Goal: Transaction & Acquisition: Purchase product/service

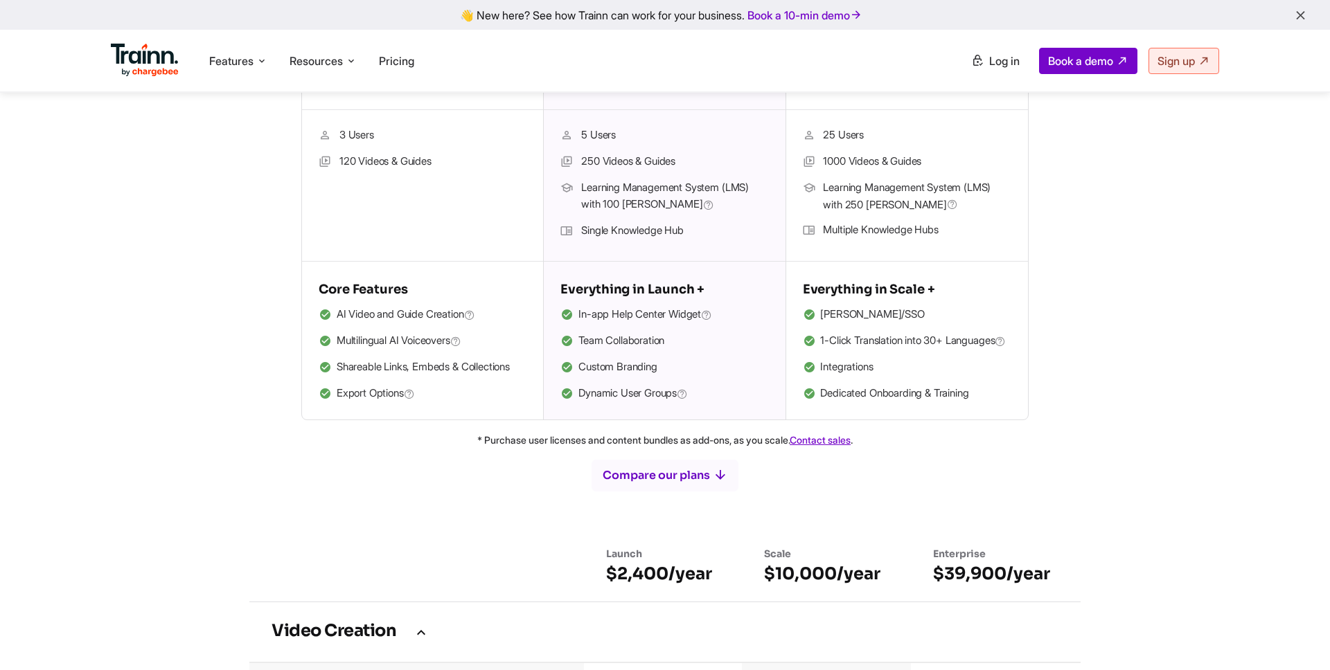
scroll to position [465, 0]
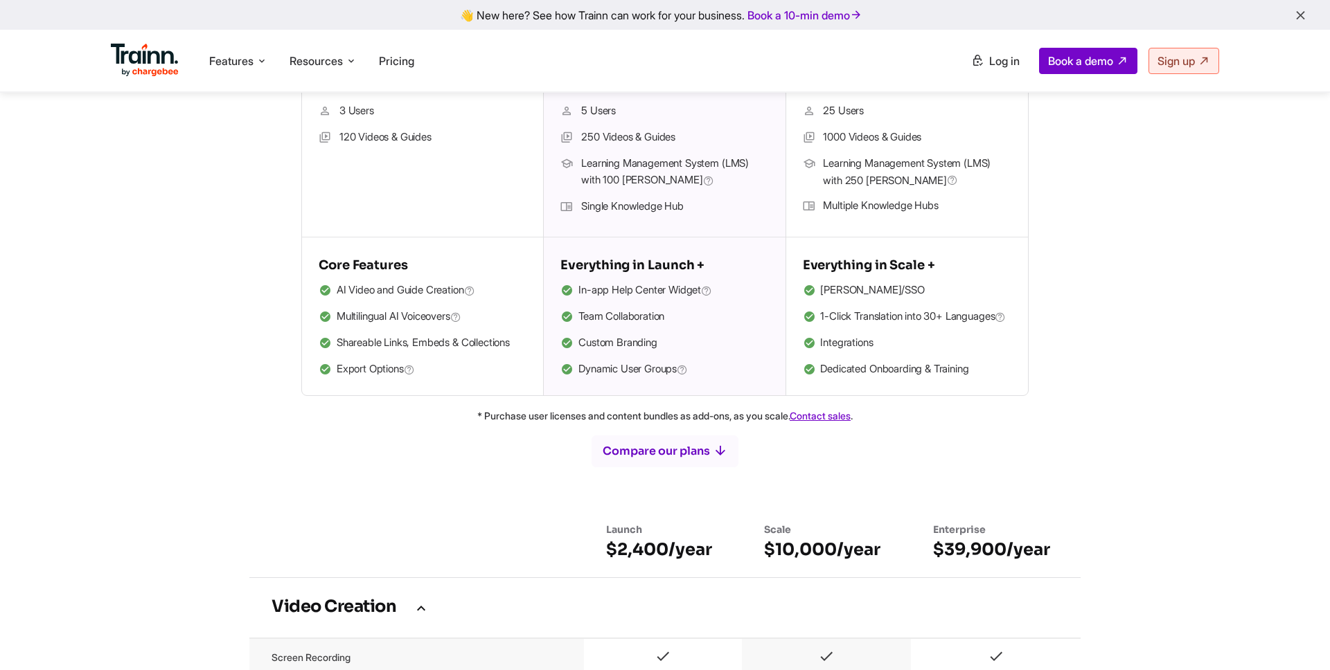
click at [643, 344] on li "Custom Branding" at bounding box center [664, 344] width 208 height 18
click at [598, 349] on li "Custom Branding" at bounding box center [664, 344] width 208 height 18
click at [600, 348] on li "Custom Branding" at bounding box center [664, 344] width 208 height 18
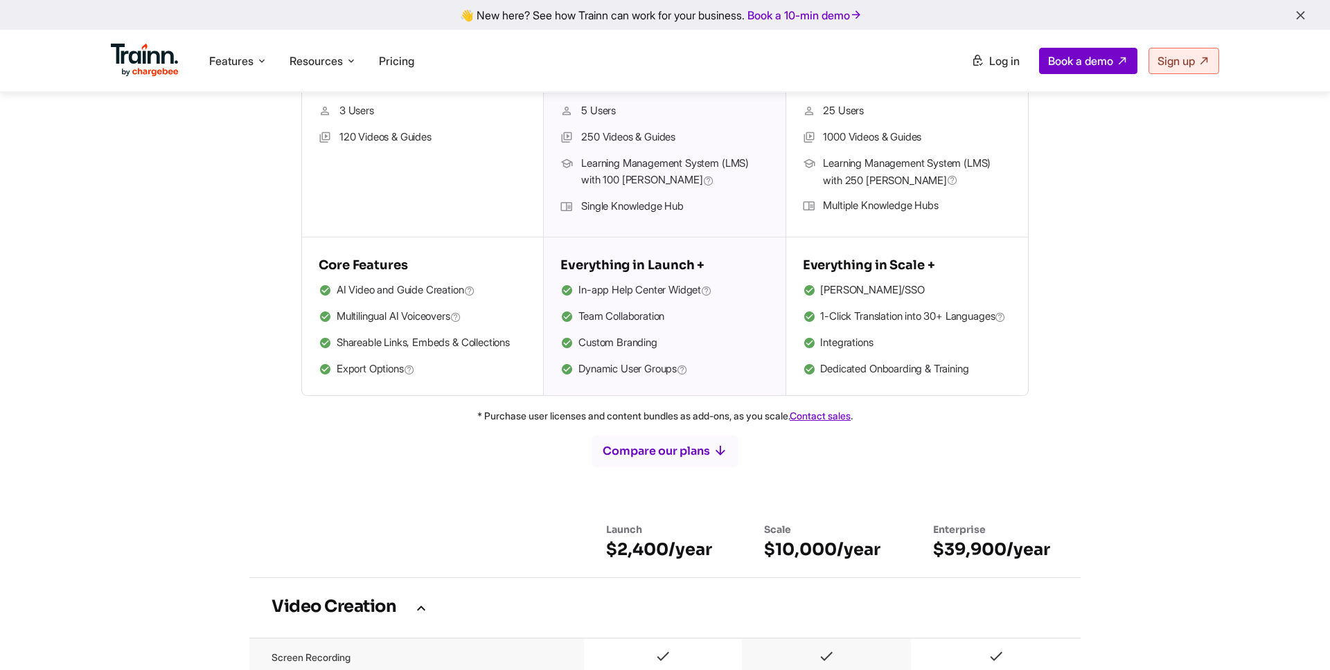
click at [643, 346] on li "Custom Branding" at bounding box center [664, 344] width 208 height 18
click at [595, 339] on li "Custom Branding" at bounding box center [664, 344] width 208 height 18
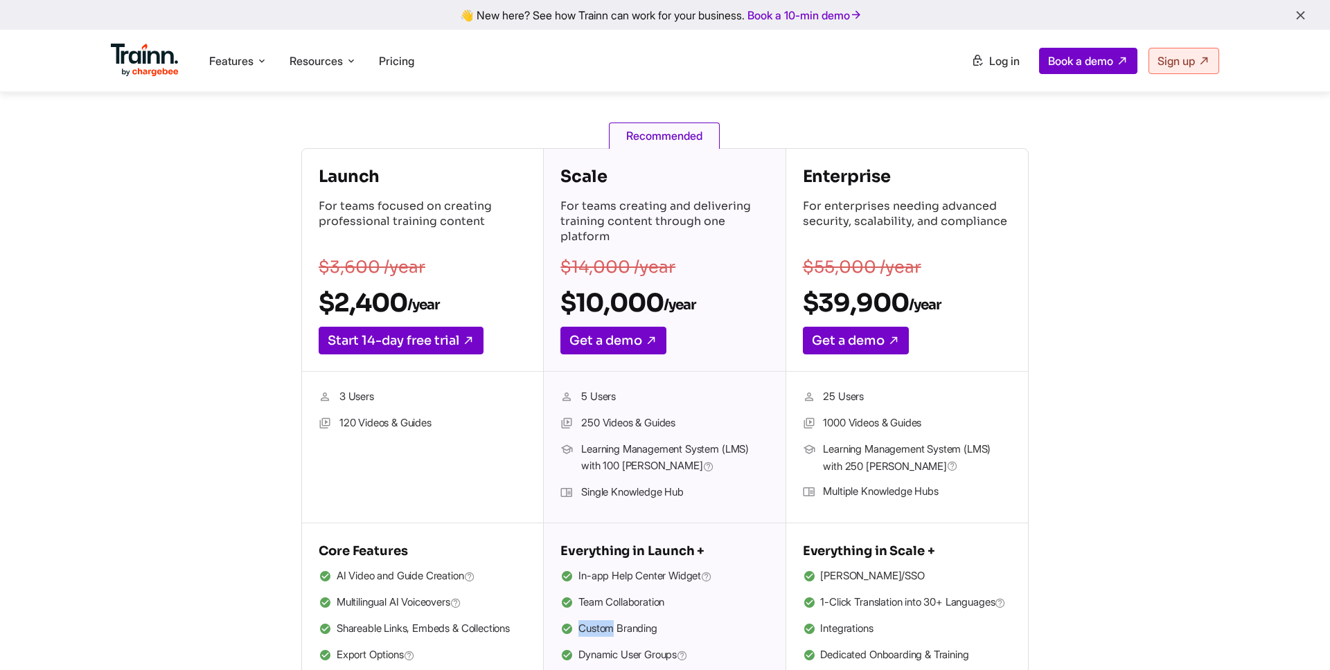
scroll to position [0, 0]
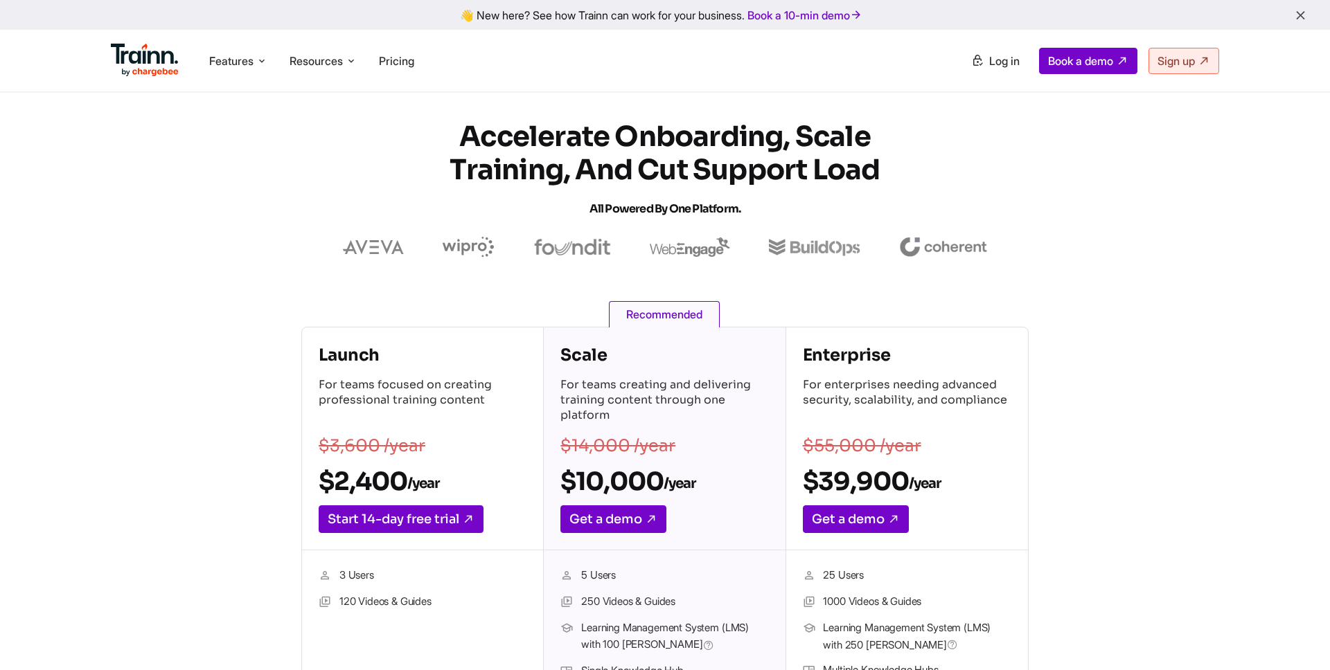
click at [587, 362] on h4 "Scale" at bounding box center [664, 355] width 208 height 22
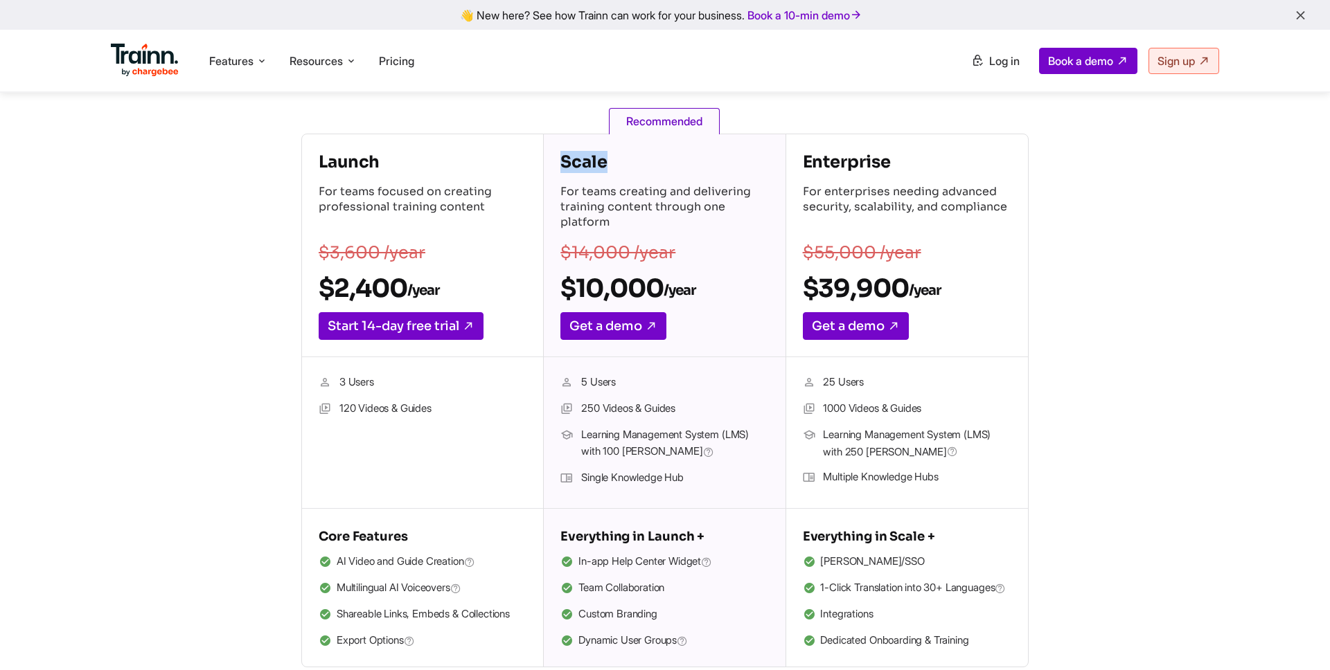
scroll to position [229, 0]
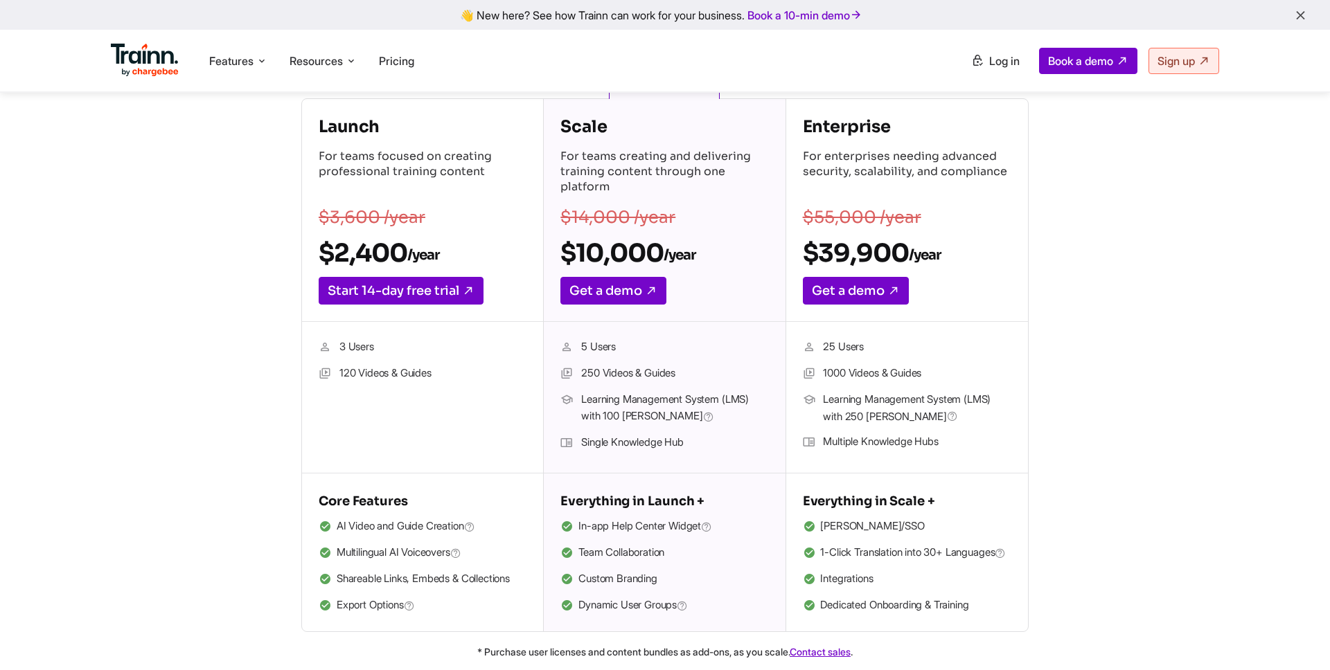
click at [607, 348] on li "5 Users" at bounding box center [664, 348] width 208 height 18
click at [596, 394] on span "Learning Management System (LMS) with 100 [PERSON_NAME]" at bounding box center [674, 408] width 187 height 35
click at [642, 395] on span "Learning Management System (LMS) with 100 [PERSON_NAME]" at bounding box center [674, 408] width 187 height 35
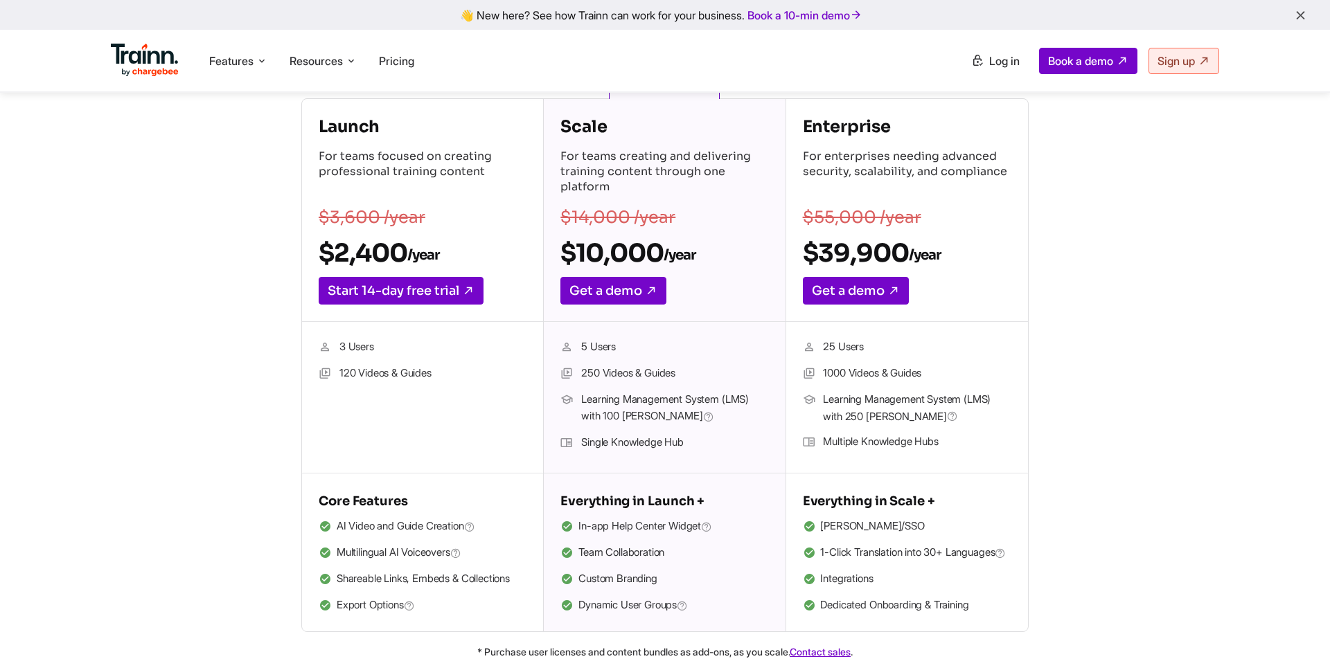
click at [643, 398] on span "Learning Management System (LMS) with 100 [PERSON_NAME]" at bounding box center [674, 408] width 187 height 35
click at [592, 418] on span "Learning Management System (LMS) with 100 [PERSON_NAME]" at bounding box center [674, 408] width 187 height 35
click at [616, 421] on span "Learning Management System (LMS) with 100 [PERSON_NAME]" at bounding box center [674, 408] width 187 height 35
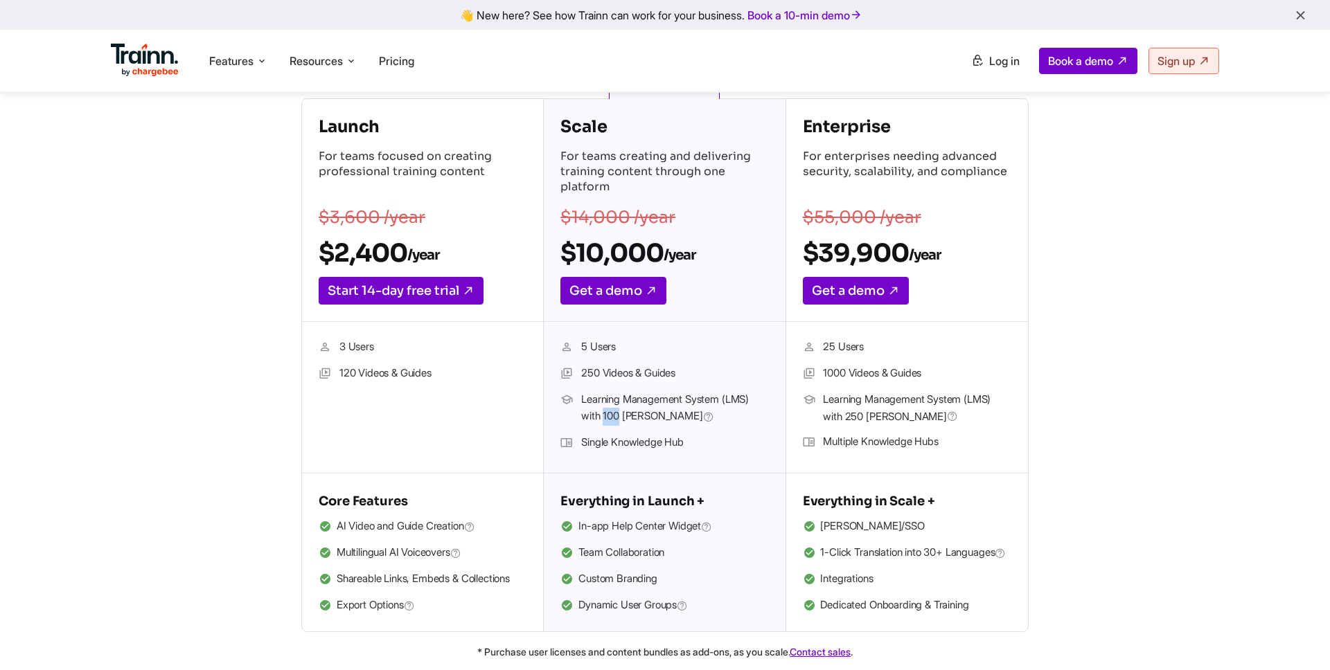
click at [616, 421] on span "Learning Management System (LMS) with 100 [PERSON_NAME]" at bounding box center [674, 408] width 187 height 35
click at [650, 416] on span "Learning Management System (LMS) with 100 [PERSON_NAME]" at bounding box center [674, 408] width 187 height 35
click at [649, 413] on span "Learning Management System (LMS) with 100 [PERSON_NAME]" at bounding box center [674, 408] width 187 height 35
click at [646, 413] on span "Learning Management System (LMS) with 100 [PERSON_NAME]" at bounding box center [674, 408] width 187 height 35
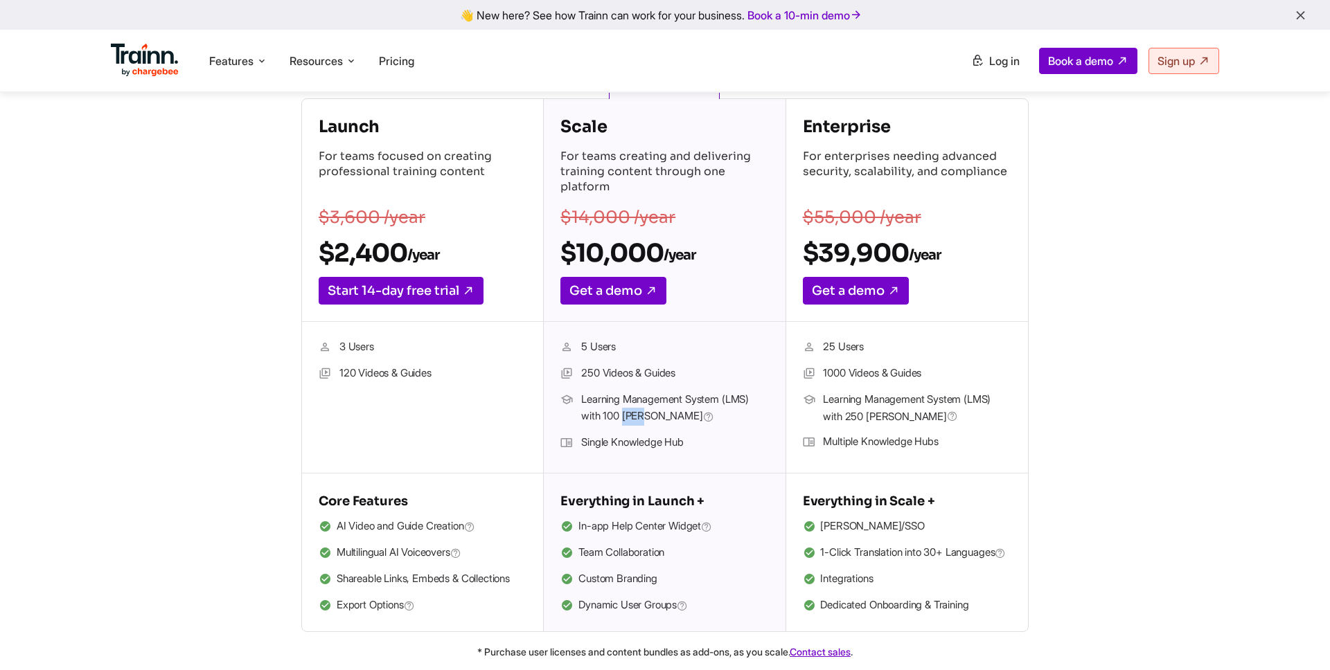
click at [646, 413] on span "Learning Management System (LMS) with 100 [PERSON_NAME]" at bounding box center [674, 408] width 187 height 35
click at [665, 402] on span "Learning Management System (LMS) with 100 [PERSON_NAME]" at bounding box center [674, 408] width 187 height 35
click at [707, 400] on span "Learning Management System (LMS) with 100 [PERSON_NAME]" at bounding box center [674, 408] width 187 height 35
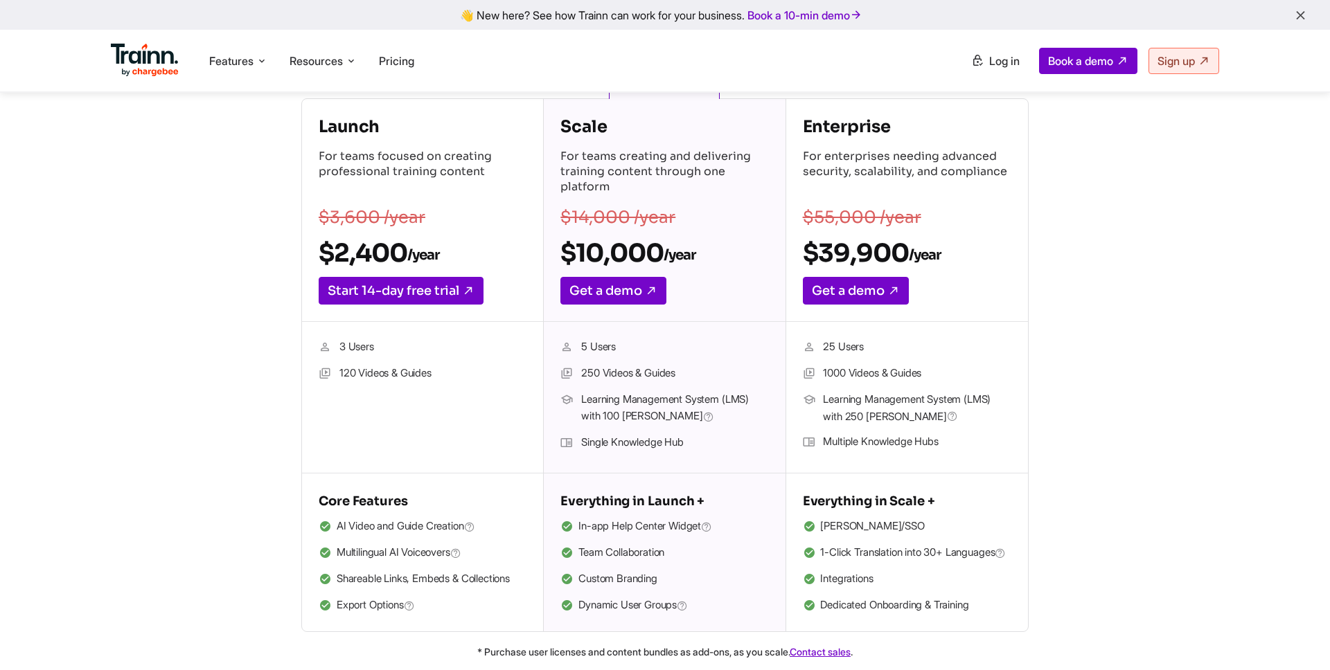
click at [599, 397] on span "Learning Management System (LMS) with 100 [PERSON_NAME]" at bounding box center [674, 408] width 187 height 35
click at [655, 397] on span "Learning Management System (LMS) with 100 [PERSON_NAME]" at bounding box center [674, 408] width 187 height 35
click at [591, 415] on span "Learning Management System (LMS) with 100 [PERSON_NAME]" at bounding box center [674, 408] width 187 height 35
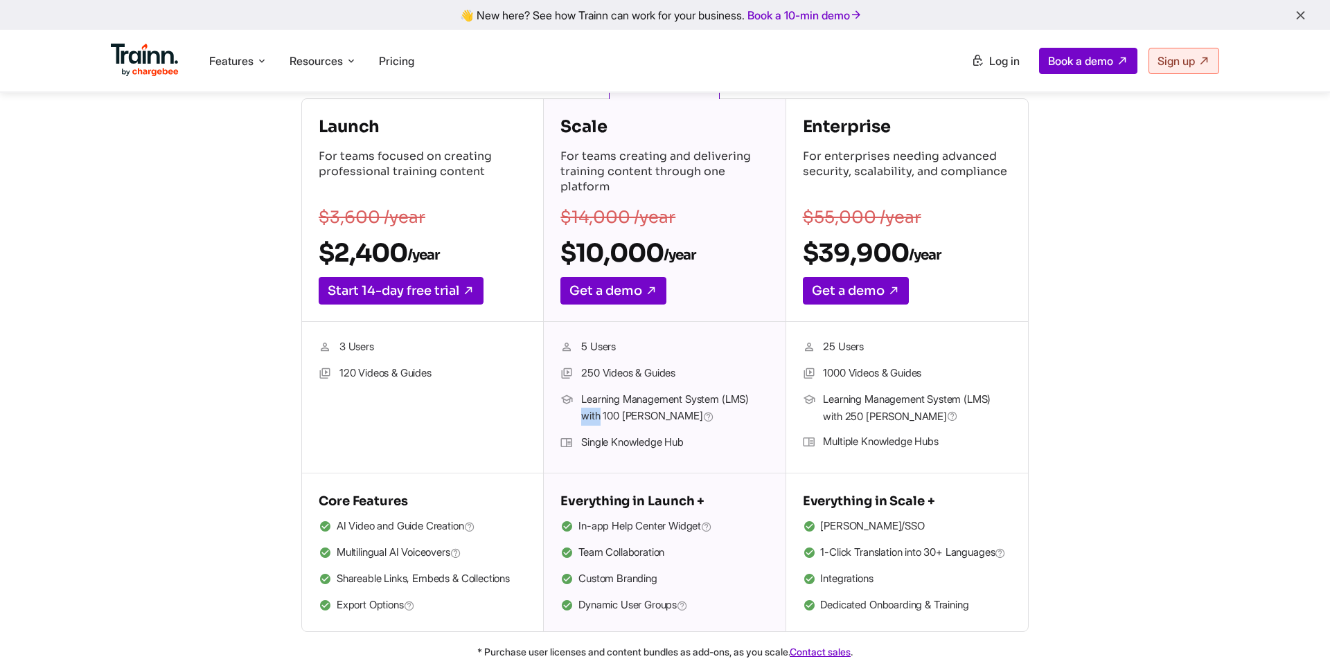
click at [591, 415] on span "Learning Management System (LMS) with 100 [PERSON_NAME]" at bounding box center [674, 408] width 187 height 35
click at [612, 417] on span "Learning Management System (LMS) with 100 [PERSON_NAME]" at bounding box center [674, 408] width 187 height 35
click at [648, 419] on span "Learning Management System (LMS) with 100 [PERSON_NAME]" at bounding box center [674, 408] width 187 height 35
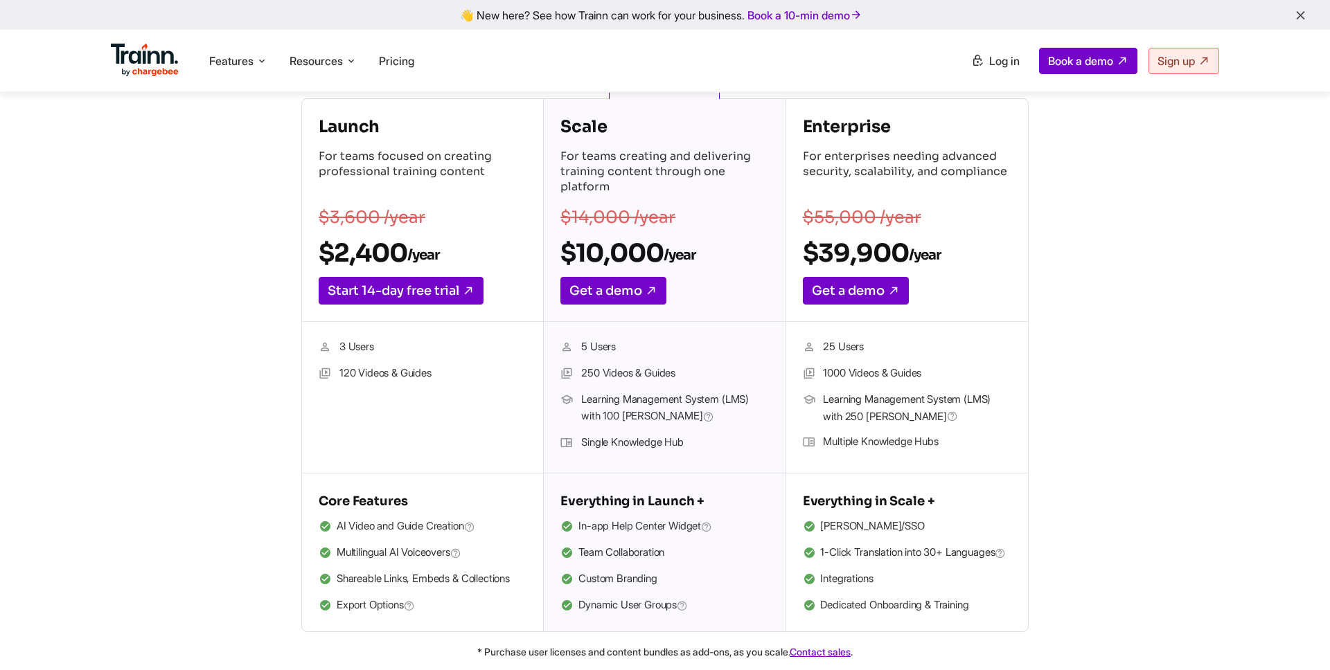
click at [617, 419] on span "Learning Management System (LMS) with 100 [PERSON_NAME]" at bounding box center [674, 408] width 187 height 35
click at [611, 397] on span "Learning Management System (LMS) with 100 [PERSON_NAME]" at bounding box center [674, 408] width 187 height 35
click at [666, 406] on span "Learning Management System (LMS) with 100 [PERSON_NAME]" at bounding box center [674, 408] width 187 height 35
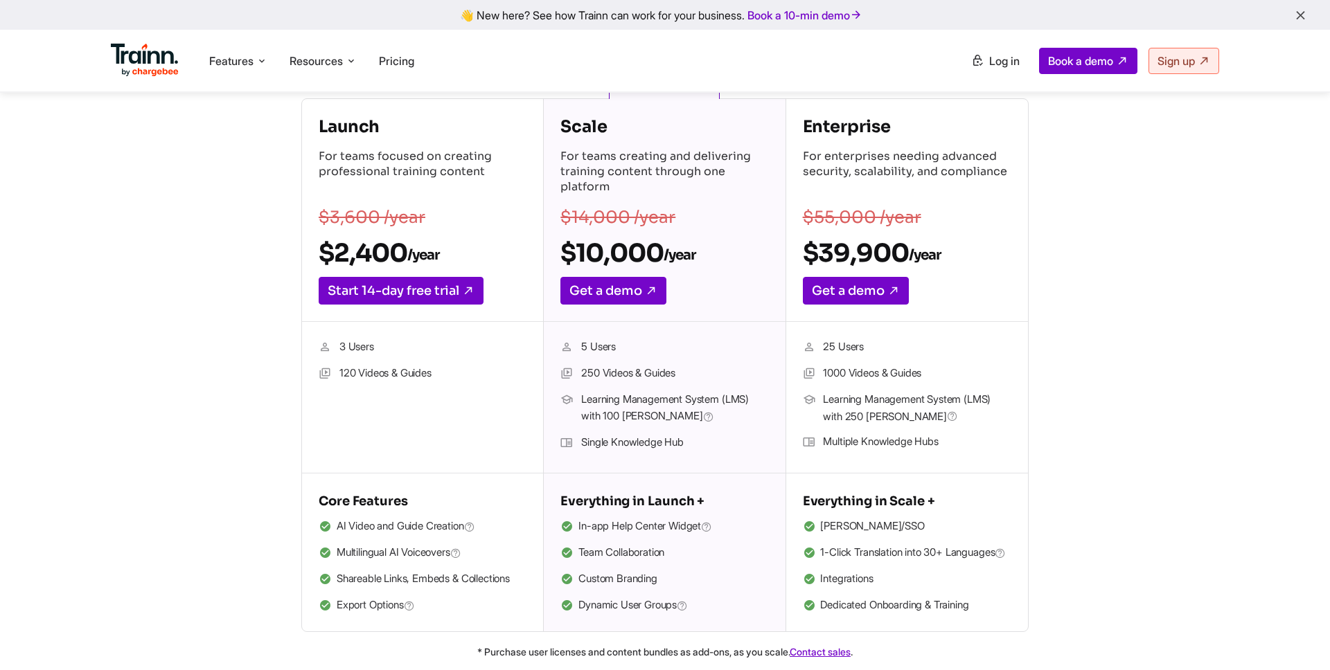
click at [667, 403] on span "Learning Management System (LMS) with 100 [PERSON_NAME]" at bounding box center [674, 408] width 187 height 35
click at [705, 401] on span "Learning Management System (LMS) with 100 [PERSON_NAME]" at bounding box center [674, 408] width 187 height 35
click at [593, 414] on span "Learning Management System (LMS) with 100 [PERSON_NAME]" at bounding box center [674, 408] width 187 height 35
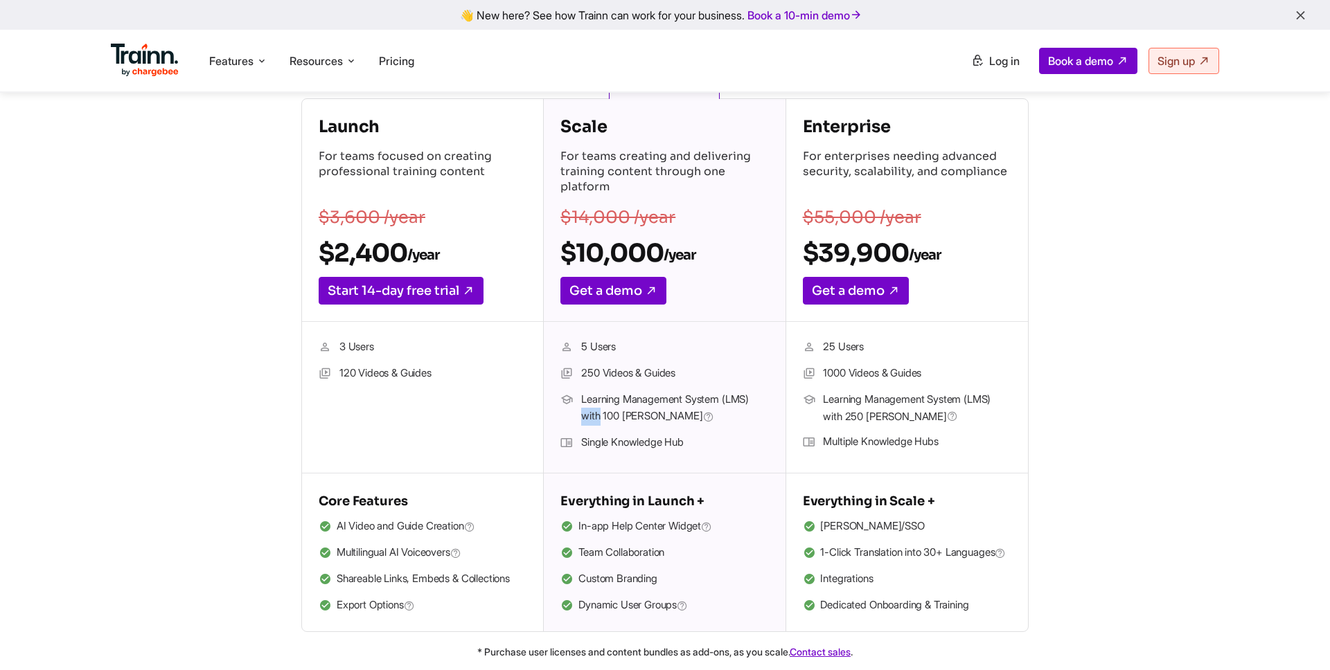
click at [593, 414] on span "Learning Management System (LMS) with 100 [PERSON_NAME]" at bounding box center [674, 408] width 187 height 35
click at [618, 413] on span "Learning Management System (LMS) with 100 [PERSON_NAME]" at bounding box center [674, 408] width 187 height 35
click at [613, 415] on span "Learning Management System (LMS) with 100 [PERSON_NAME]" at bounding box center [674, 408] width 187 height 35
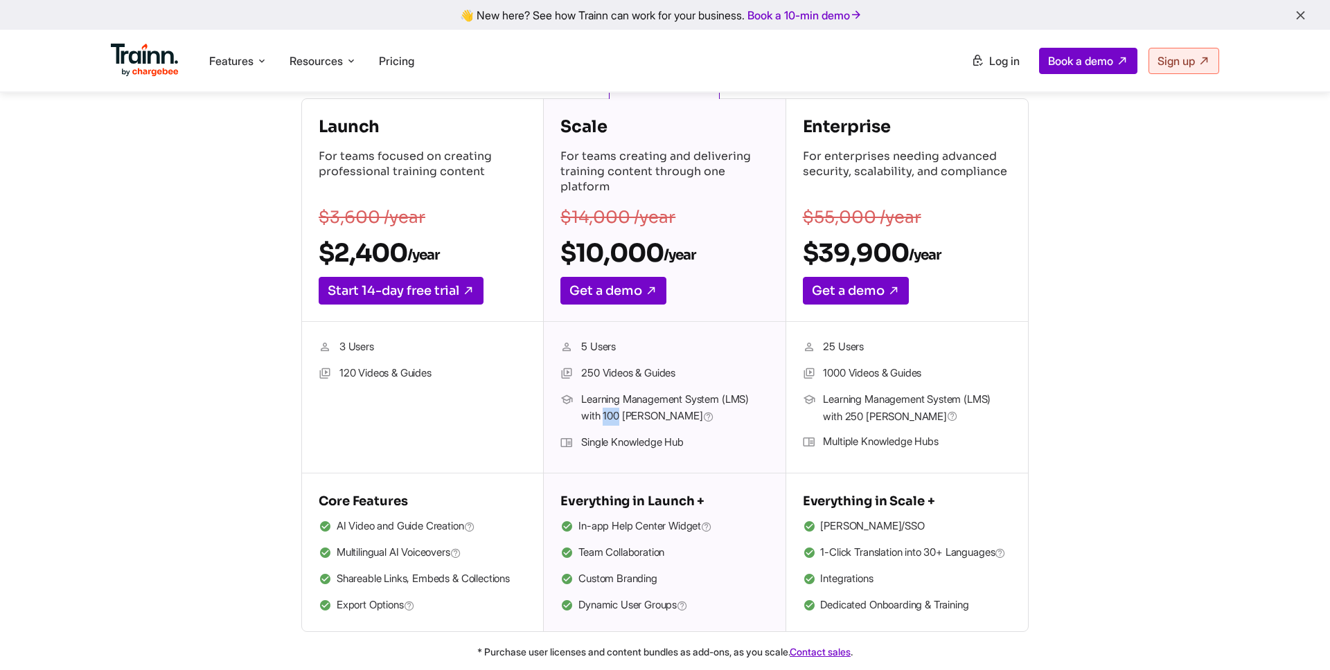
click at [613, 415] on span "Learning Management System (LMS) with 100 [PERSON_NAME]" at bounding box center [674, 408] width 187 height 35
click at [636, 418] on span "Learning Management System (LMS) with 100 [PERSON_NAME]" at bounding box center [674, 408] width 187 height 35
click at [604, 398] on span "Learning Management System (LMS) with 100 [PERSON_NAME]" at bounding box center [674, 408] width 187 height 35
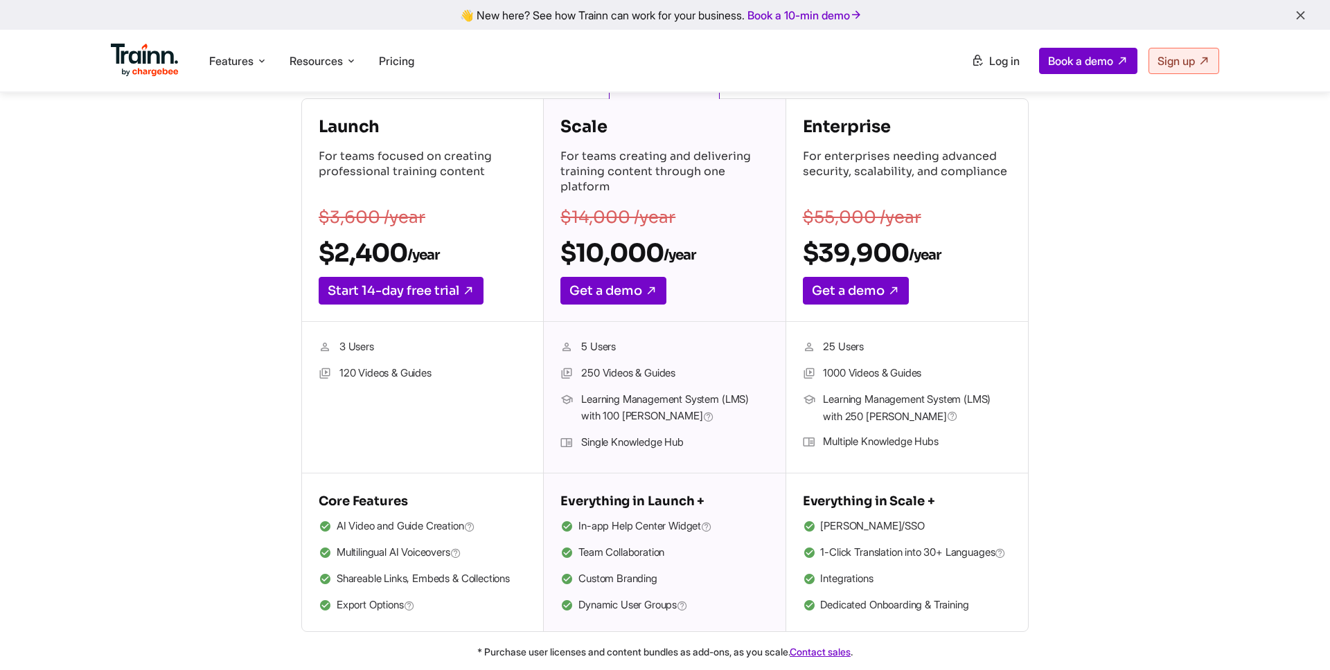
click at [650, 398] on span "Learning Management System (LMS) with 100 [PERSON_NAME]" at bounding box center [674, 408] width 187 height 35
click at [711, 398] on span "Learning Management System (LMS) with 100 [PERSON_NAME]" at bounding box center [674, 408] width 187 height 35
click at [595, 416] on span "Learning Management System (LMS) with 100 [PERSON_NAME]" at bounding box center [674, 408] width 187 height 35
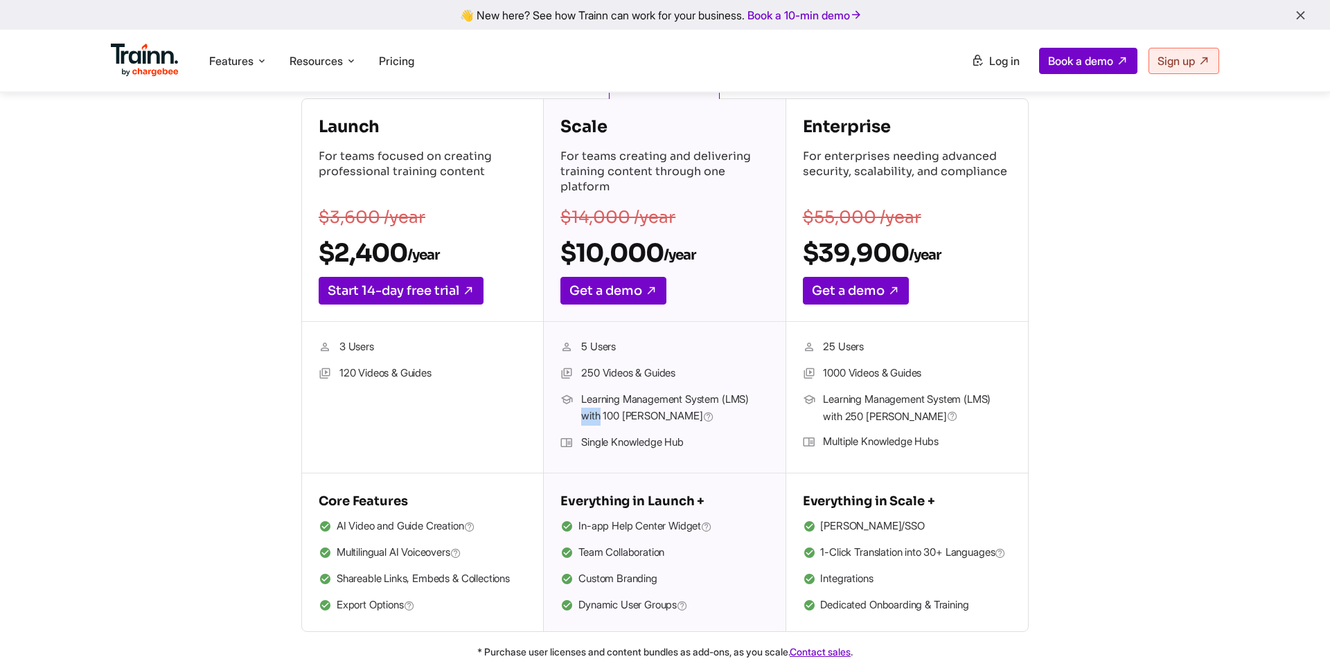
click at [595, 416] on span "Learning Management System (LMS) with 100 [PERSON_NAME]" at bounding box center [674, 408] width 187 height 35
click at [618, 419] on span "Learning Management System (LMS) with 100 [PERSON_NAME]" at bounding box center [674, 408] width 187 height 35
click at [614, 414] on span "Learning Management System (LMS) with 100 [PERSON_NAME]" at bounding box center [674, 408] width 187 height 35
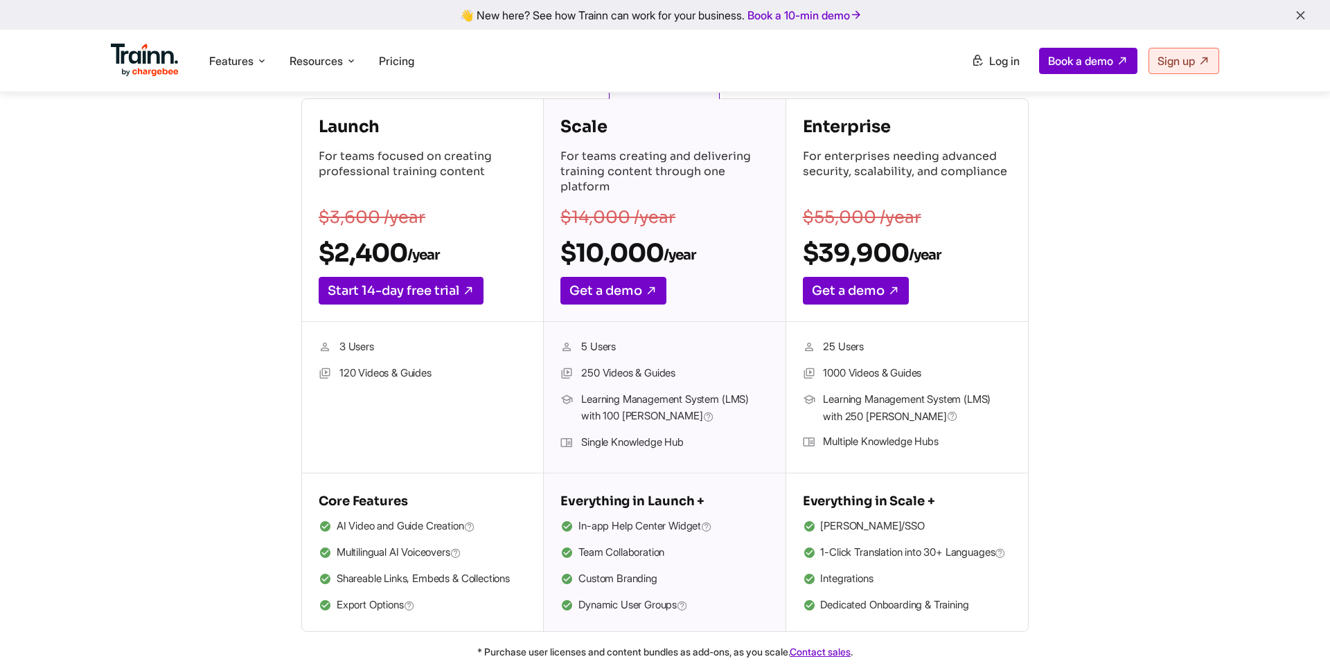
click at [637, 416] on span "Learning Management System (LMS) with 100 [PERSON_NAME]" at bounding box center [674, 408] width 187 height 35
click at [609, 400] on span "Learning Management System (LMS) with 100 [PERSON_NAME]" at bounding box center [674, 408] width 187 height 35
click at [622, 371] on li "250 Videos & Guides" at bounding box center [664, 374] width 208 height 18
drag, startPoint x: 582, startPoint y: 375, endPoint x: 681, endPoint y: 377, distance: 98.4
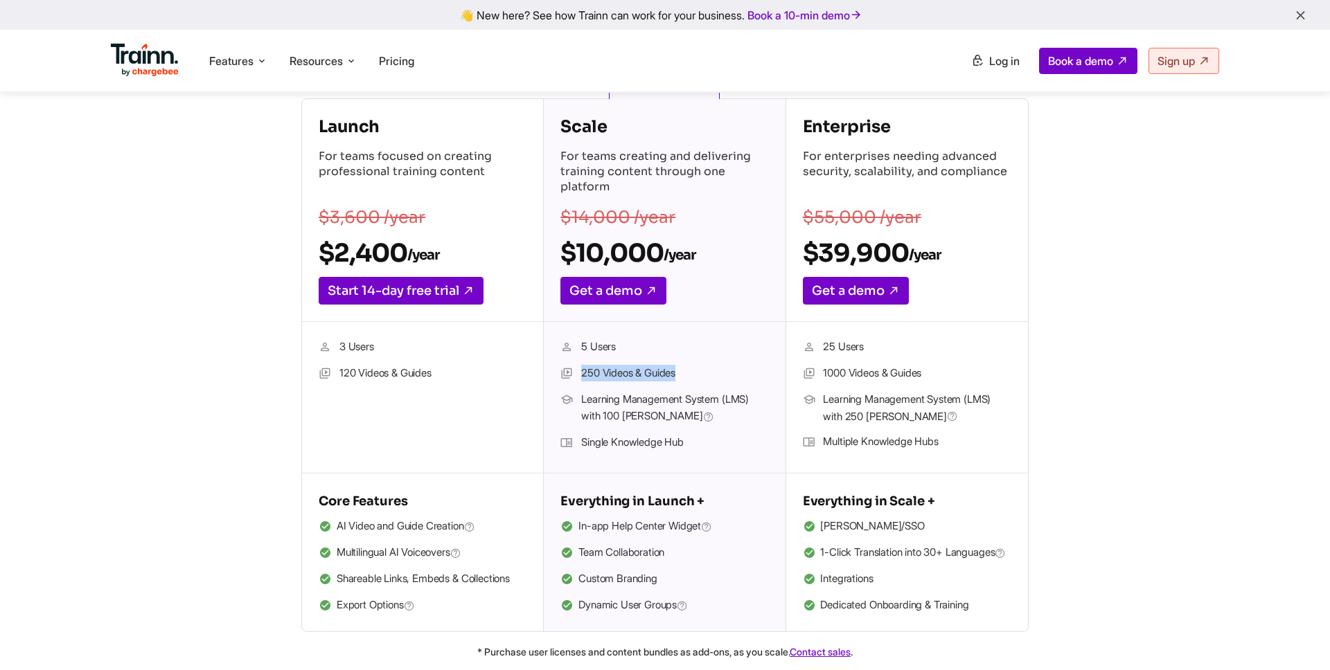
click at [681, 377] on li "250 Videos & Guides" at bounding box center [664, 374] width 208 height 18
drag, startPoint x: 681, startPoint y: 377, endPoint x: 582, endPoint y: 376, distance: 99.1
click at [582, 376] on li "250 Videos & Guides" at bounding box center [664, 374] width 208 height 18
click at [584, 404] on span "Learning Management System (LMS) with 100 [PERSON_NAME]" at bounding box center [674, 408] width 187 height 35
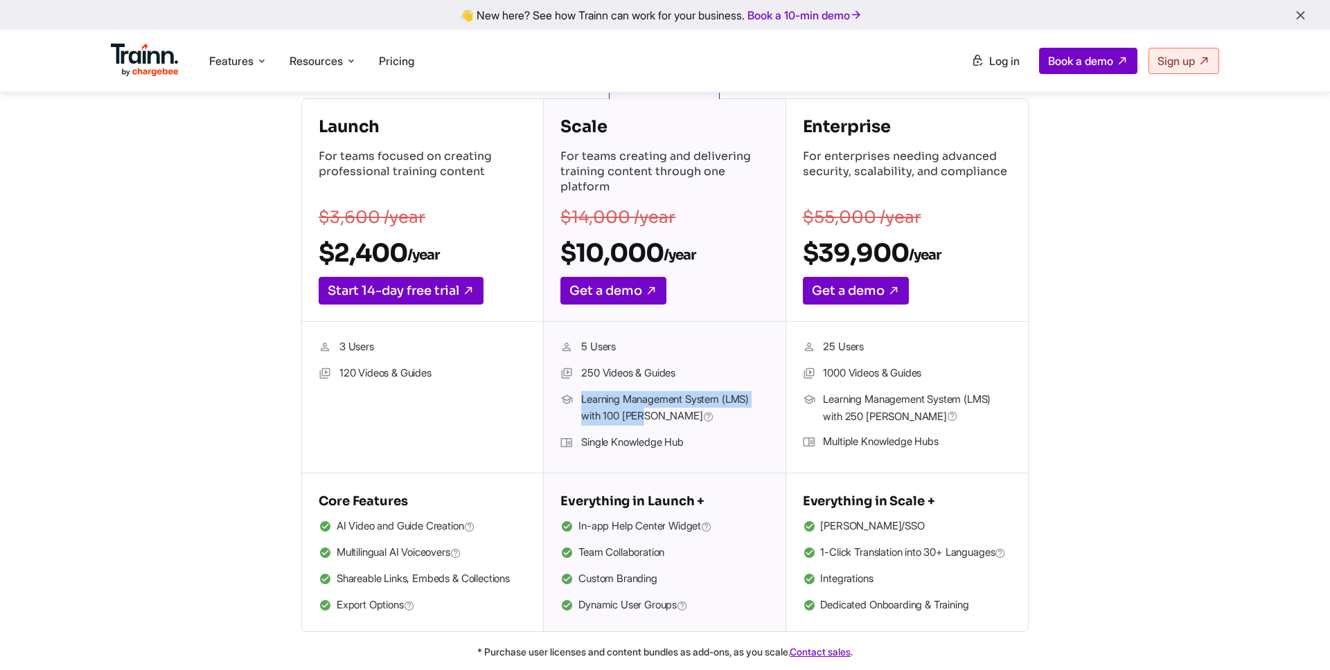
drag, startPoint x: 581, startPoint y: 402, endPoint x: 650, endPoint y: 416, distance: 70.6
click at [650, 416] on span "Learning Management System (LMS) with 100 [PERSON_NAME]" at bounding box center [674, 408] width 187 height 35
drag, startPoint x: 654, startPoint y: 417, endPoint x: 582, endPoint y: 402, distance: 72.9
click at [582, 402] on span "Learning Management System (LMS) with 100 [PERSON_NAME]" at bounding box center [674, 408] width 187 height 35
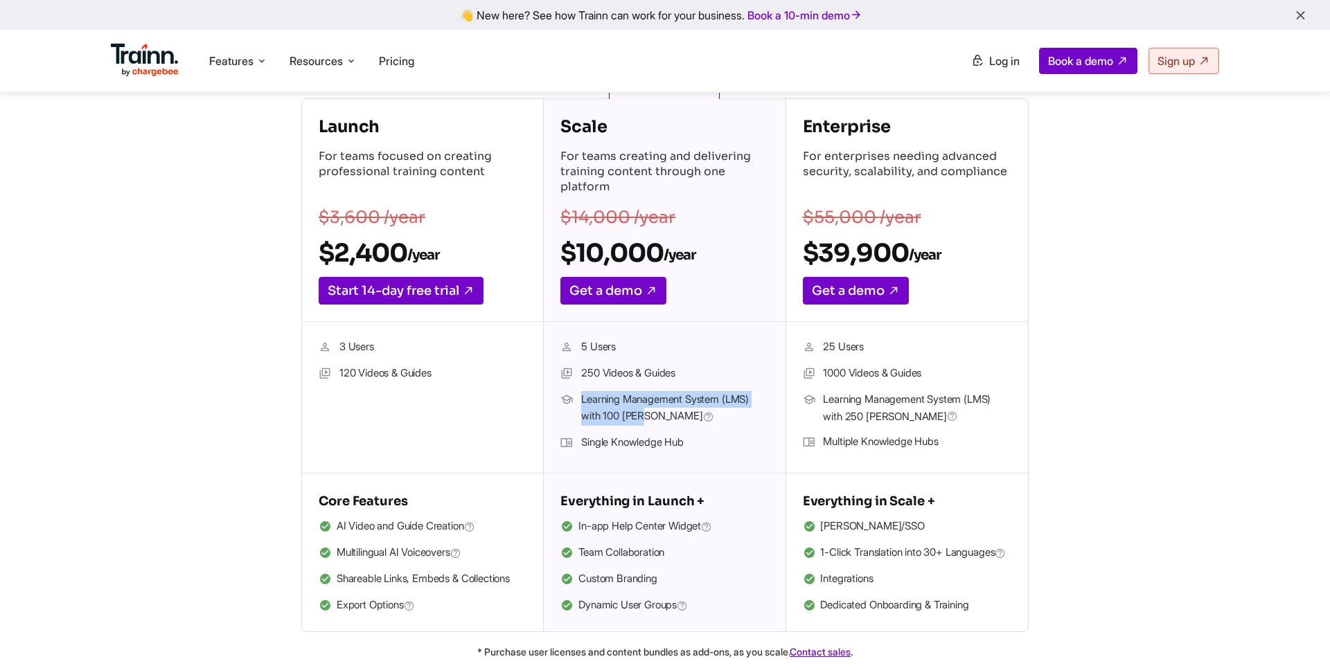
click at [633, 386] on ul "5 Users 250 Videos & Guides Learning Management System (LMS) with 100 [PERSON_N…" at bounding box center [664, 398] width 208 height 118
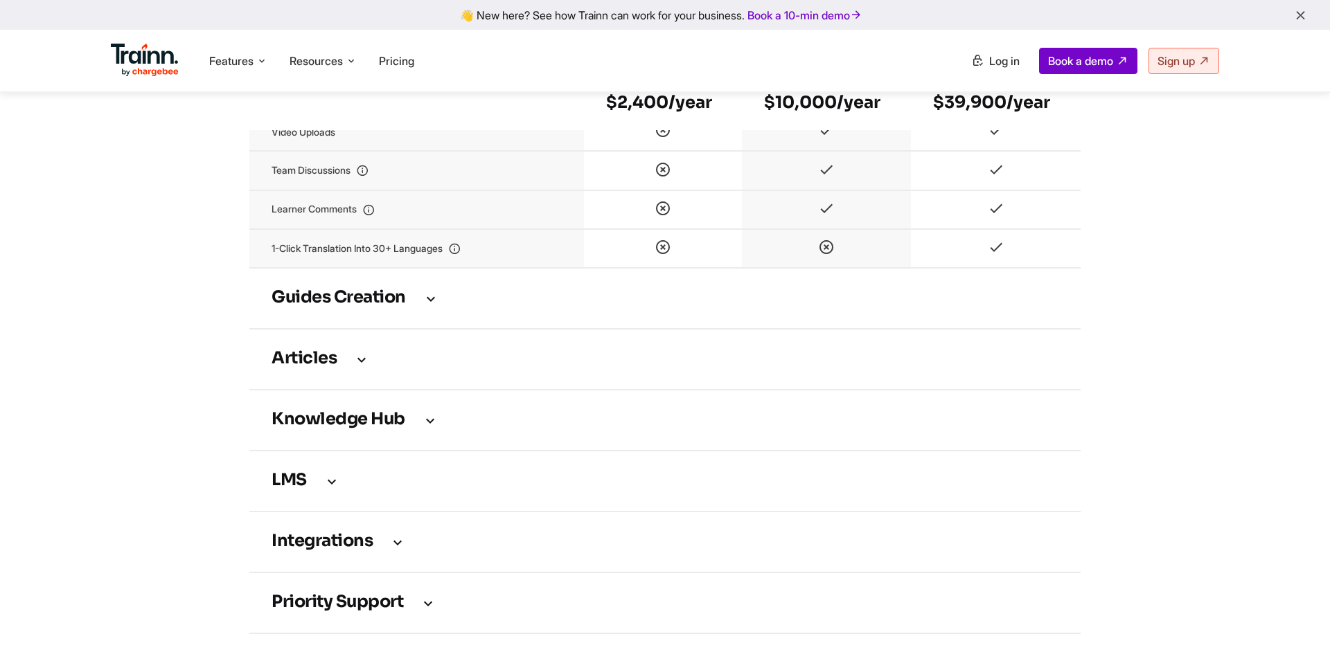
scroll to position [1882, 0]
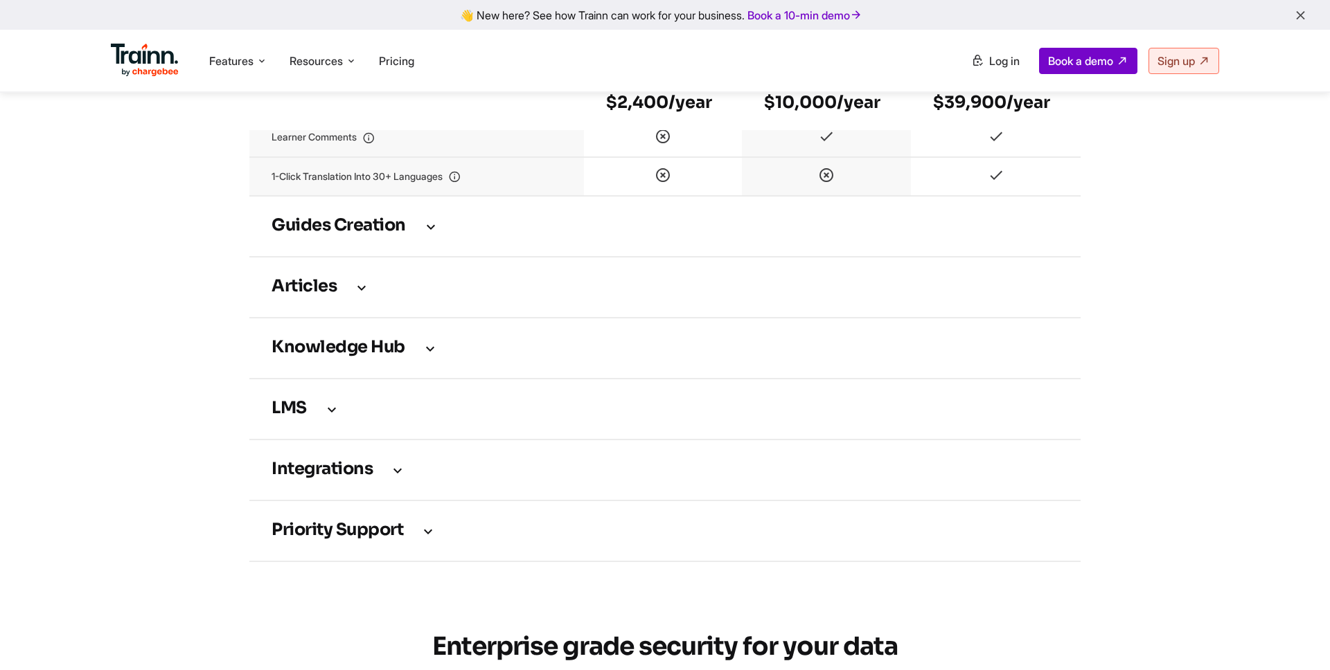
click at [415, 257] on td "Guides creation" at bounding box center [664, 226] width 831 height 61
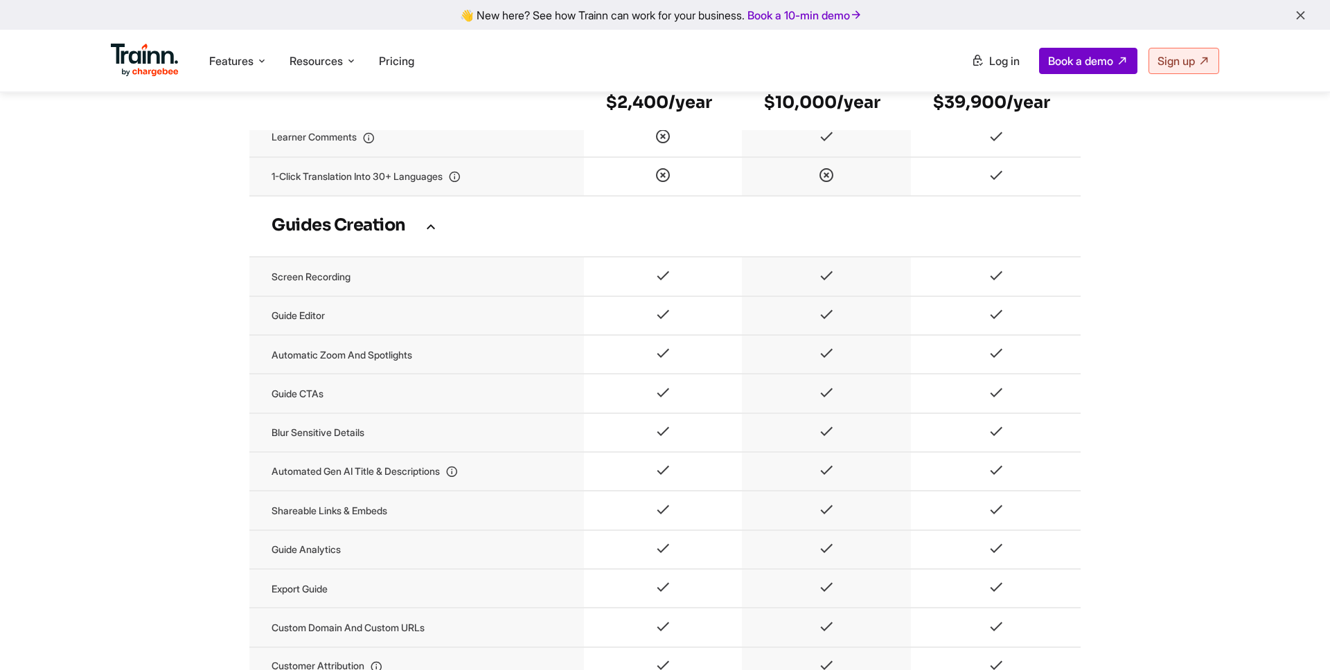
click at [433, 234] on icon at bounding box center [430, 226] width 17 height 15
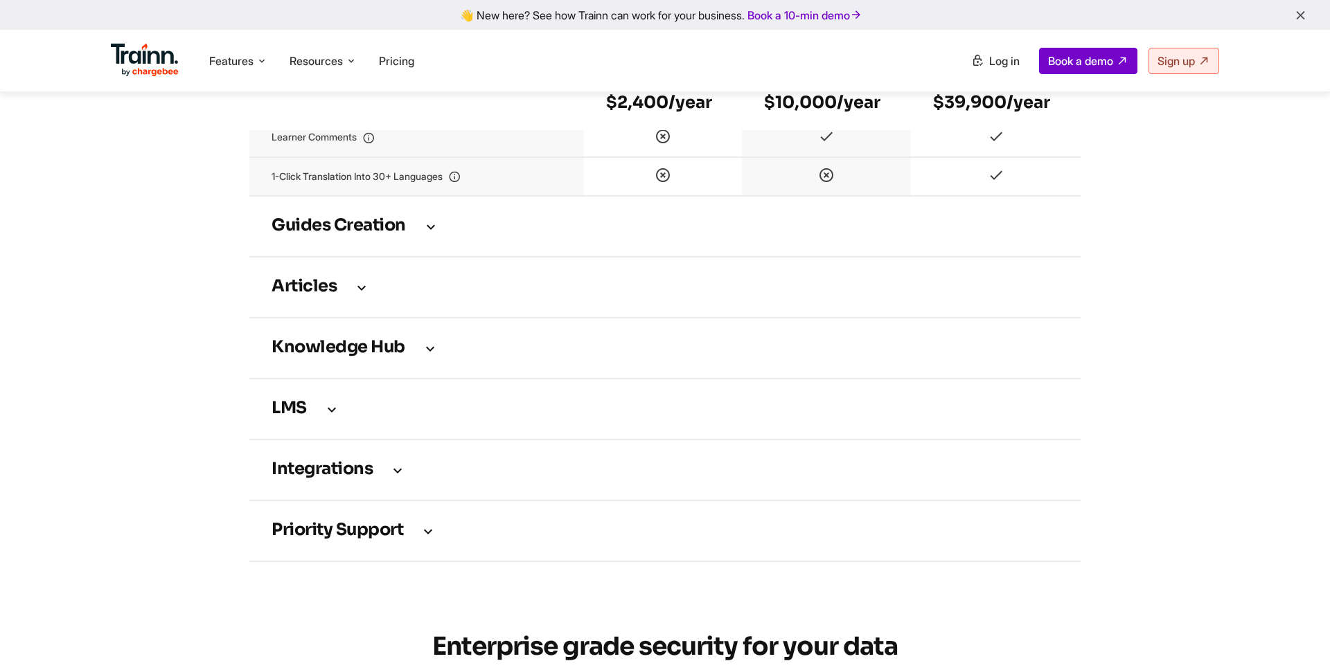
click at [359, 295] on icon at bounding box center [361, 287] width 17 height 15
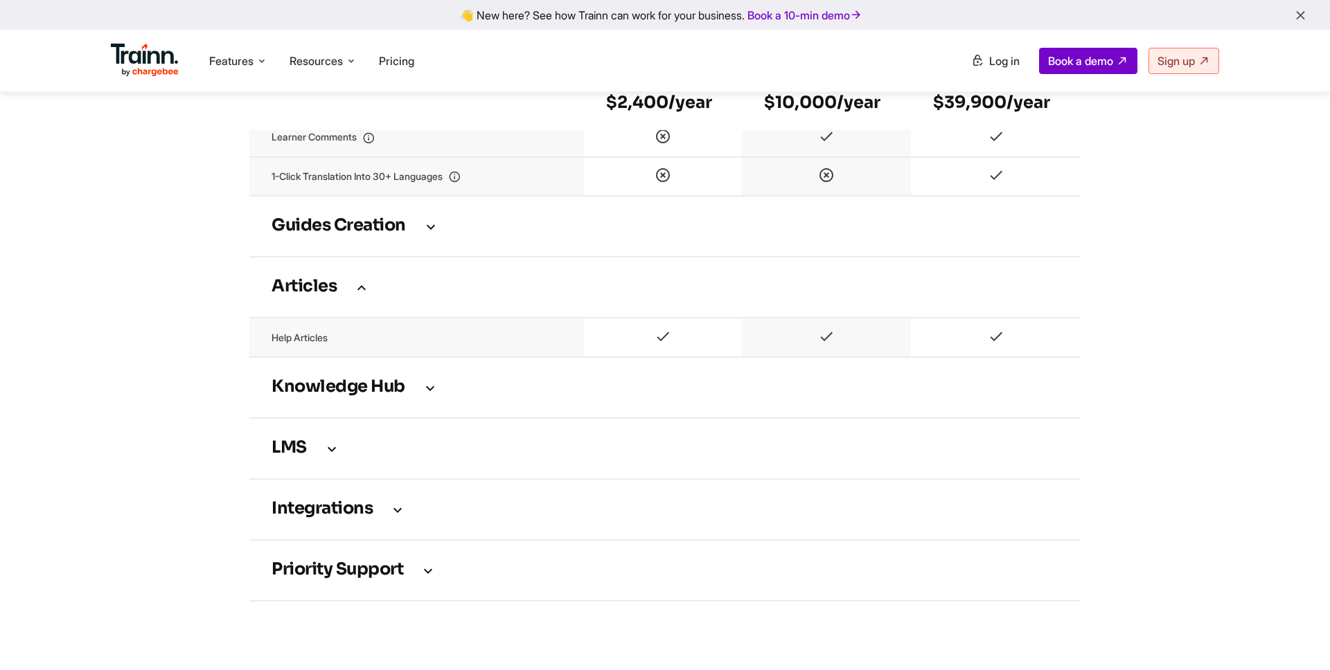
click at [363, 295] on icon at bounding box center [361, 287] width 17 height 15
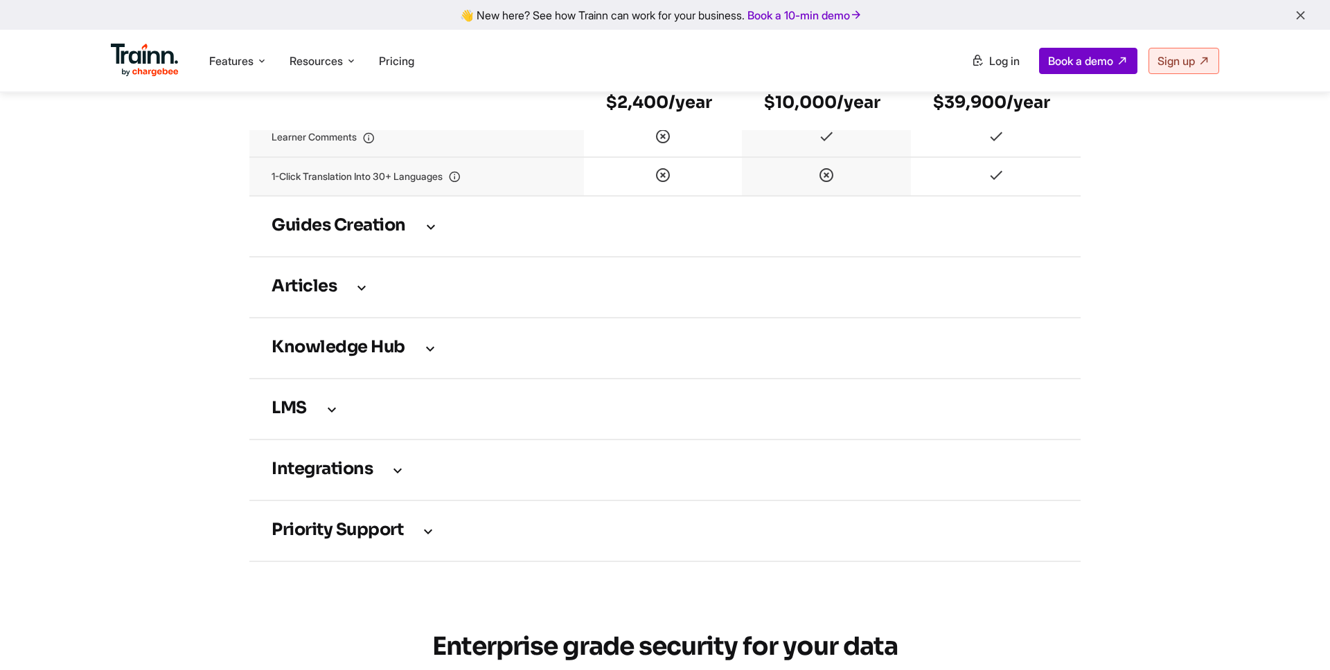
click at [433, 356] on icon at bounding box center [430, 348] width 17 height 15
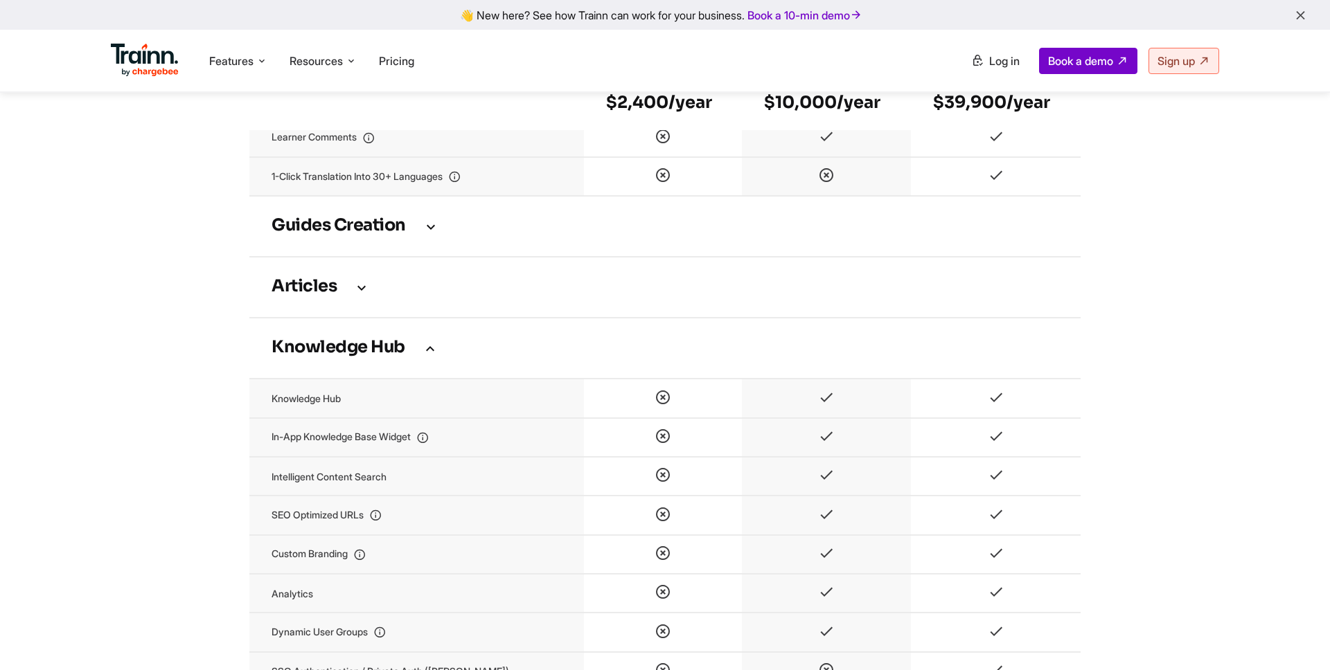
click at [430, 356] on icon at bounding box center [430, 348] width 17 height 15
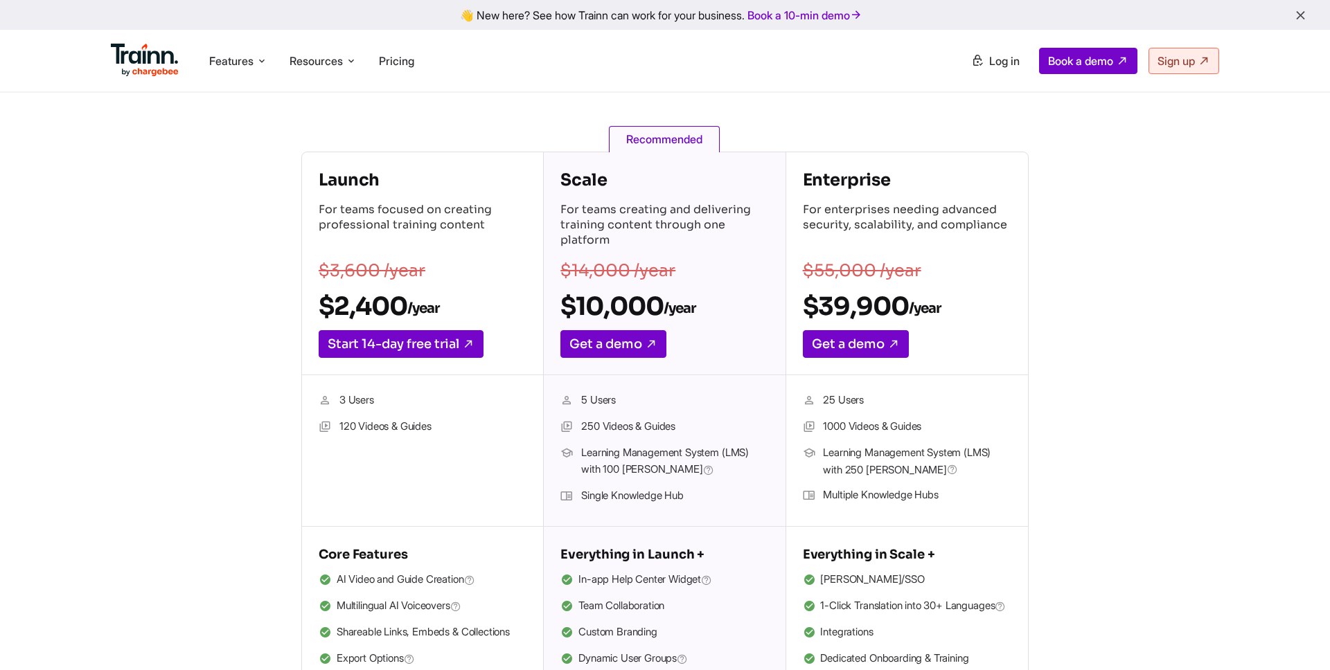
scroll to position [0, 0]
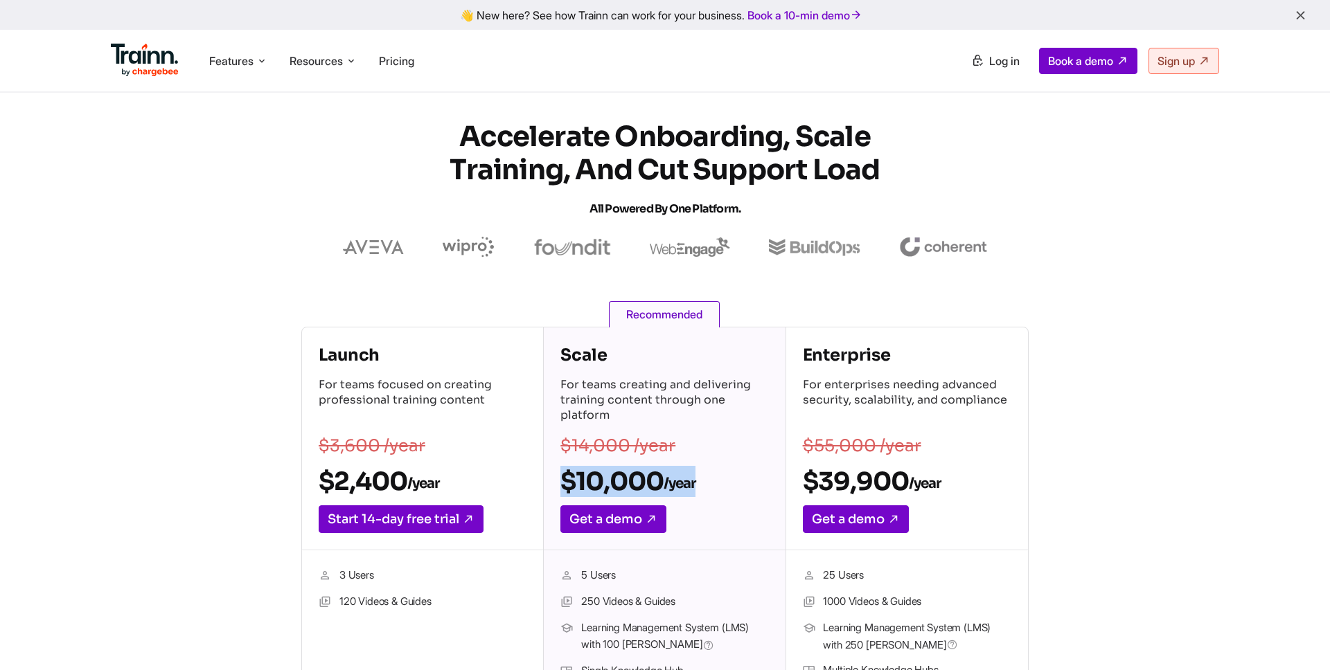
drag, startPoint x: 560, startPoint y: 485, endPoint x: 723, endPoint y: 485, distance: 162.8
click at [723, 485] on h2 "$10,000 /year" at bounding box center [664, 481] width 208 height 31
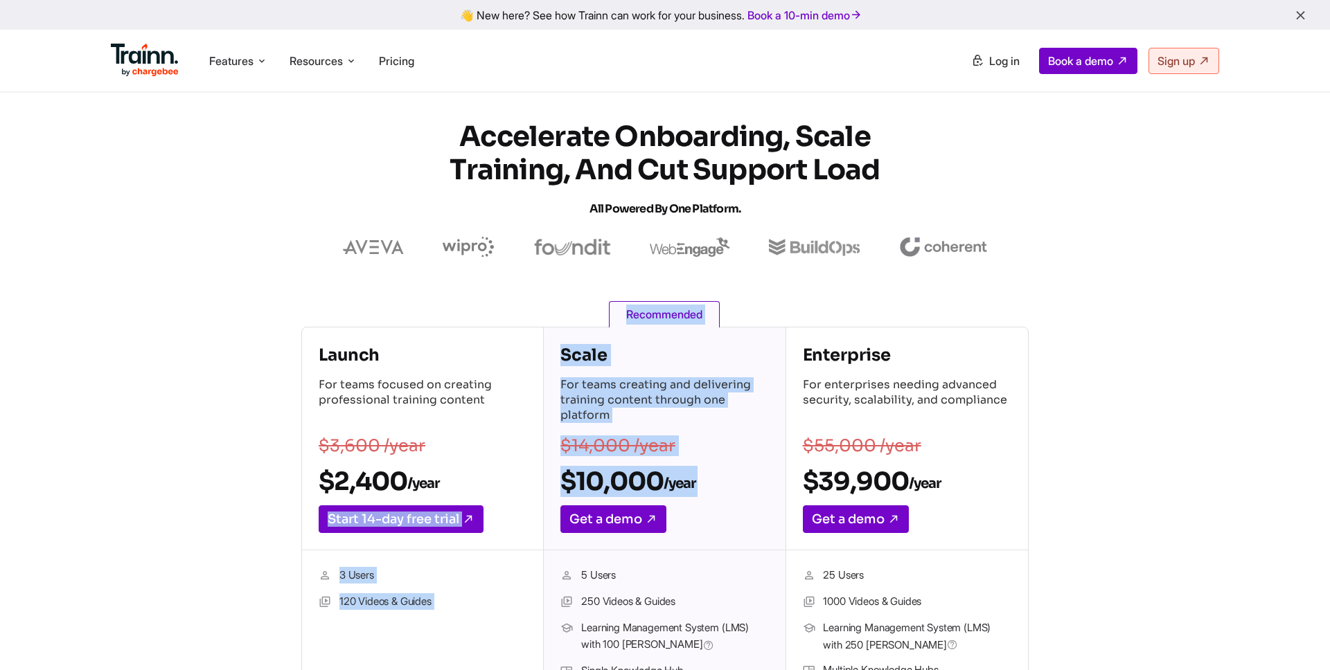
drag, startPoint x: 723, startPoint y: 485, endPoint x: 510, endPoint y: 475, distance: 212.8
click at [510, 475] on div "Launch For teams focused on creating professional training content $3,600 /year…" at bounding box center [664, 594] width 727 height 534
click at [466, 477] on h2 "$2,400 /year" at bounding box center [423, 481] width 208 height 31
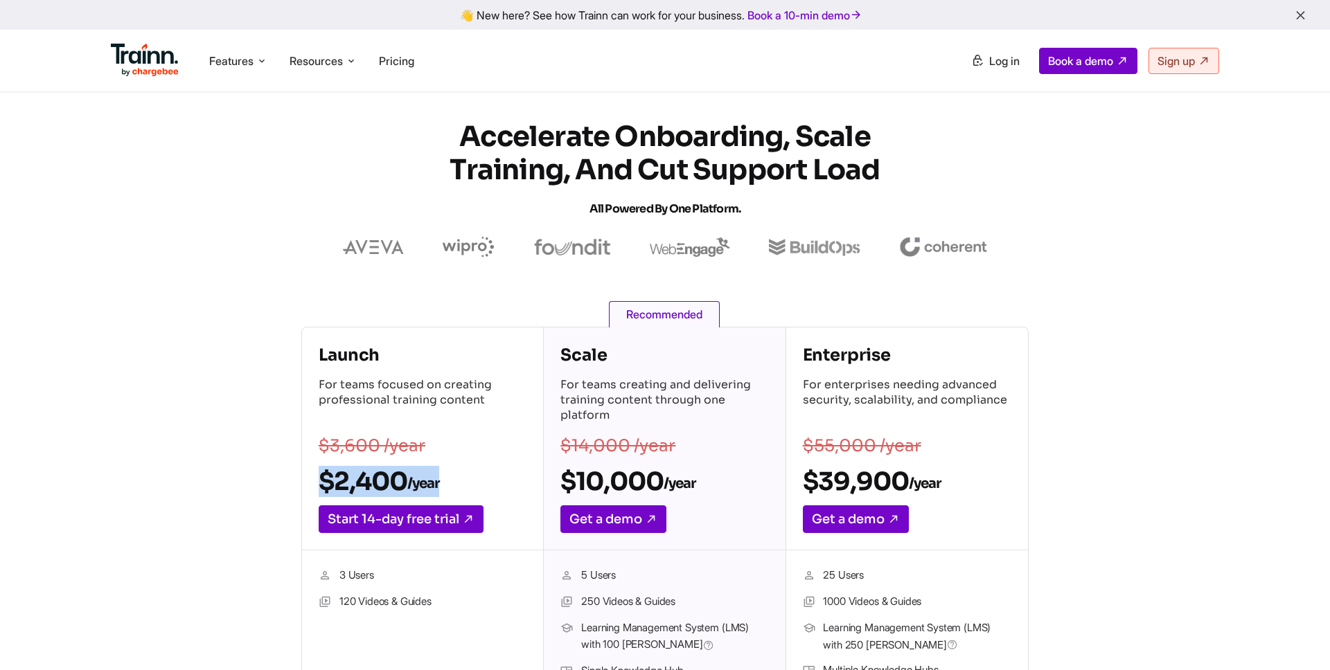
drag, startPoint x: 440, startPoint y: 492, endPoint x: 309, endPoint y: 487, distance: 131.0
click at [309, 487] on div "Launch For teams focused on creating professional training content $3,600 /year…" at bounding box center [422, 439] width 241 height 223
drag, startPoint x: 309, startPoint y: 487, endPoint x: 478, endPoint y: 487, distance: 169.0
click at [479, 487] on div "Launch For teams focused on creating professional training content $3,600 /year…" at bounding box center [422, 439] width 241 height 223
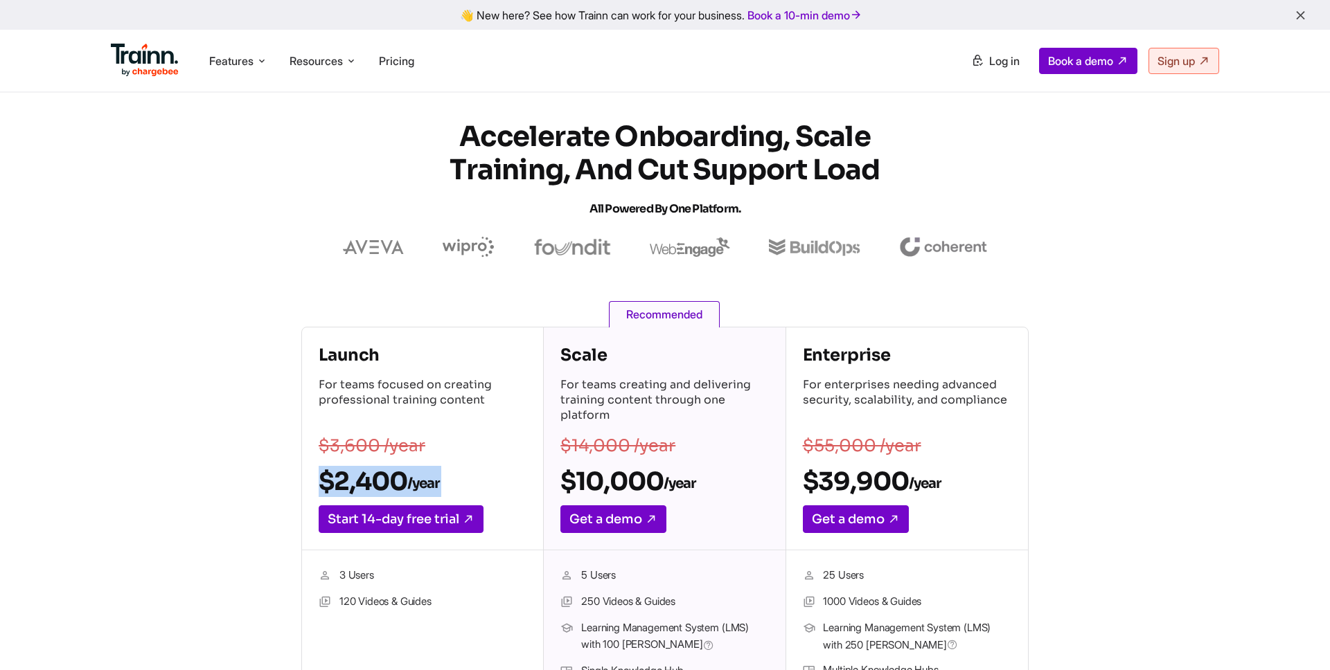
click at [478, 487] on h2 "$2,400 /year" at bounding box center [423, 481] width 208 height 31
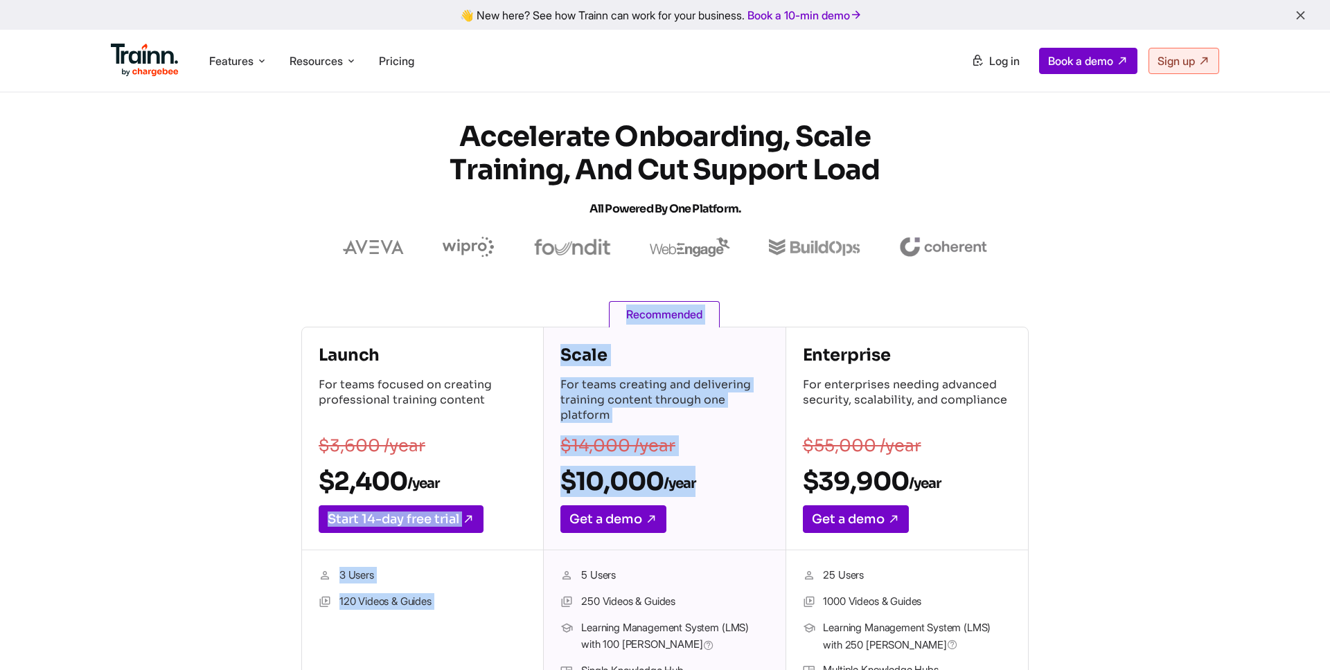
drag, startPoint x: 718, startPoint y: 486, endPoint x: 518, endPoint y: 487, distance: 199.5
click at [518, 487] on div "Launch For teams focused on creating professional training content $3,600 /year…" at bounding box center [664, 594] width 727 height 534
click at [513, 483] on h2 "$2,400 /year" at bounding box center [423, 481] width 208 height 31
